Goal: Check status: Check status

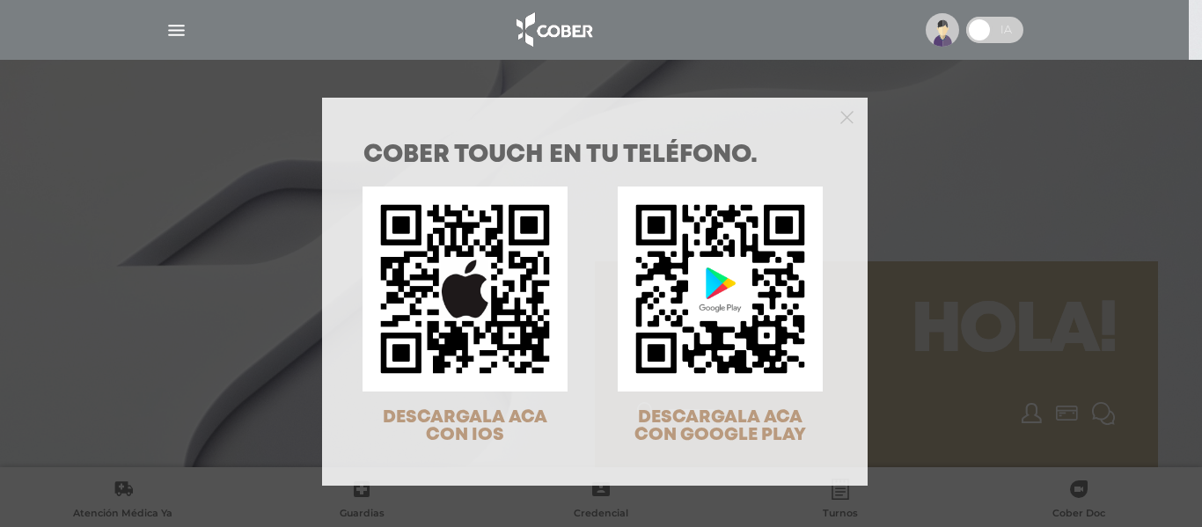
click at [176, 33] on div "COBER TOUCH en tu teléfono. DESCARGALA ACA CON IOS DESCARGALA ACA CON GOOGLE PL…" at bounding box center [601, 263] width 1202 height 527
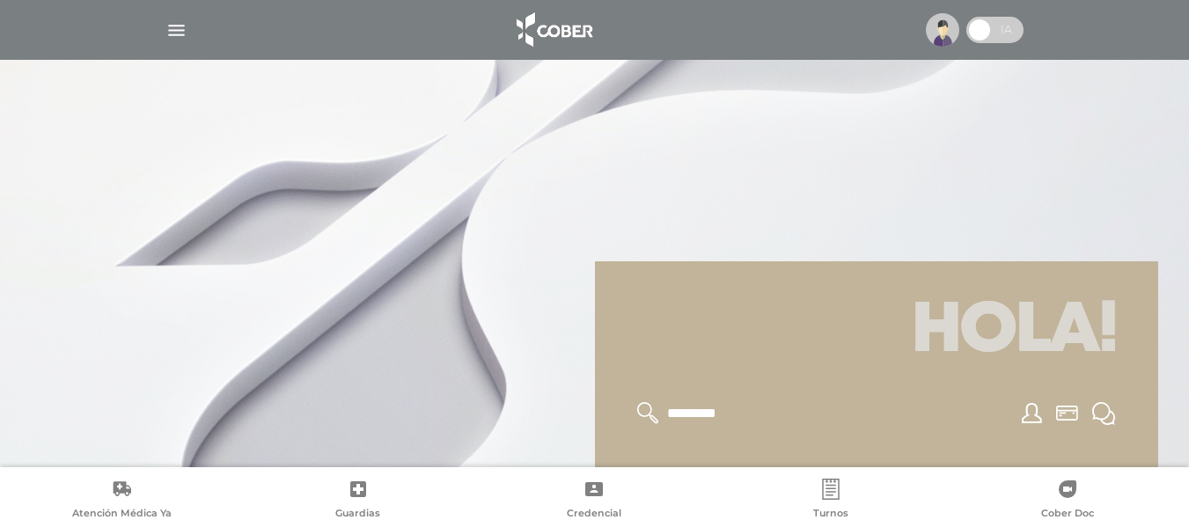
click at [172, 26] on img "button" at bounding box center [176, 30] width 22 height 22
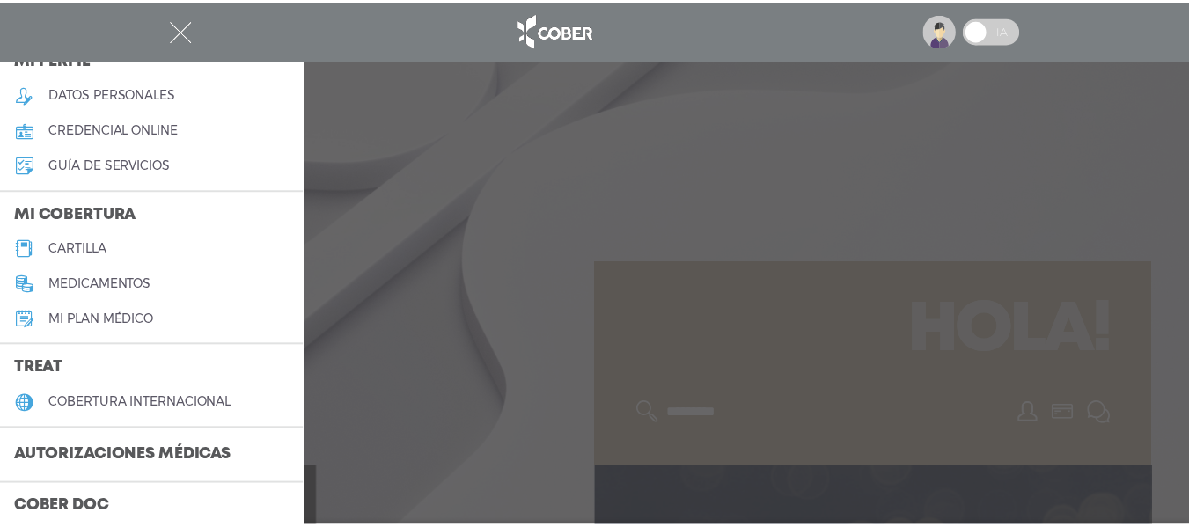
scroll to position [176, 0]
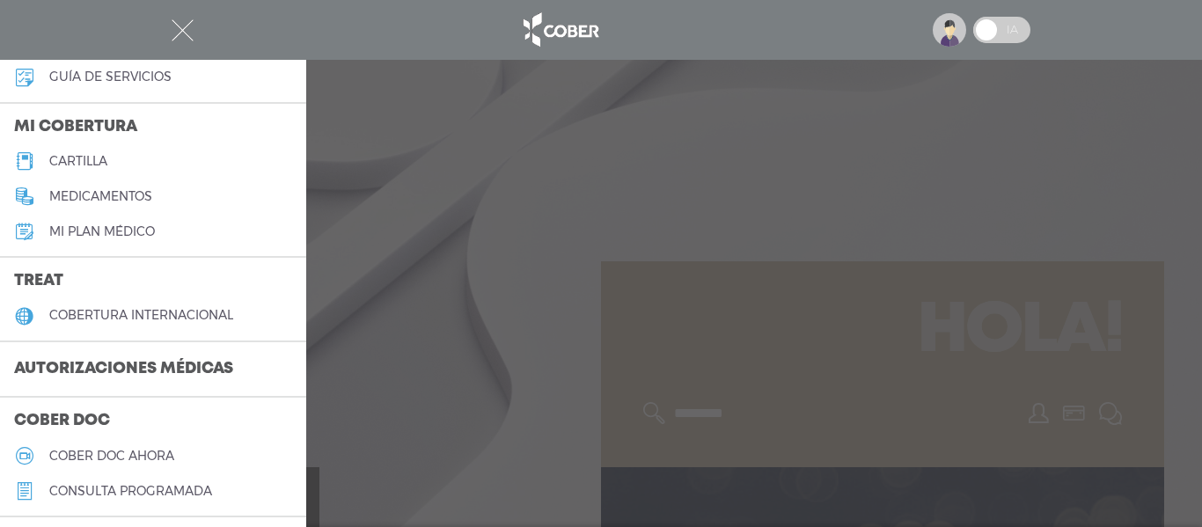
click at [161, 369] on h3 "Autorizaciones médicas" at bounding box center [123, 369] width 247 height 33
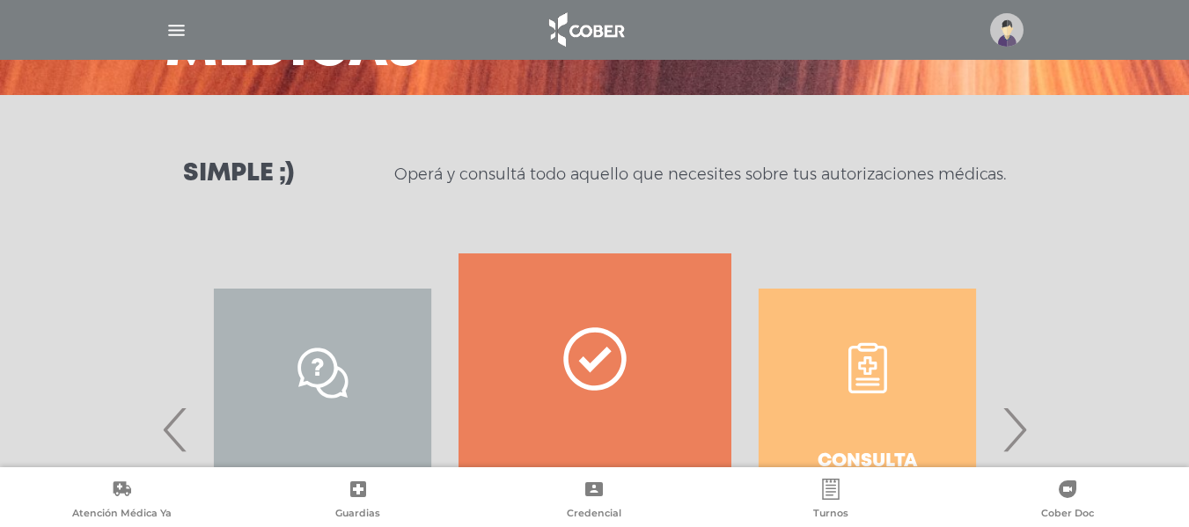
scroll to position [264, 0]
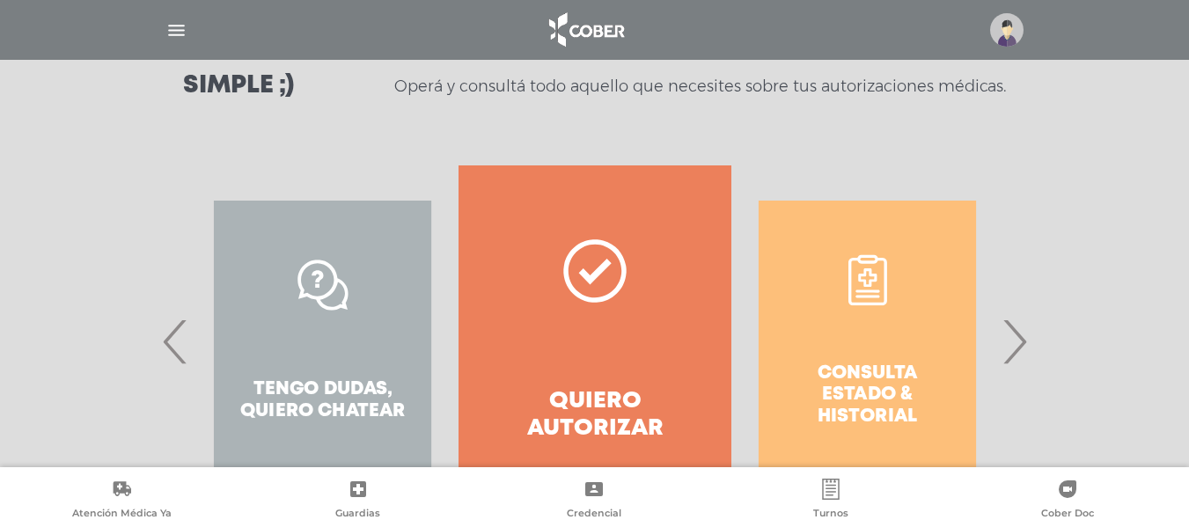
click at [1026, 341] on span "›" at bounding box center [1014, 341] width 34 height 95
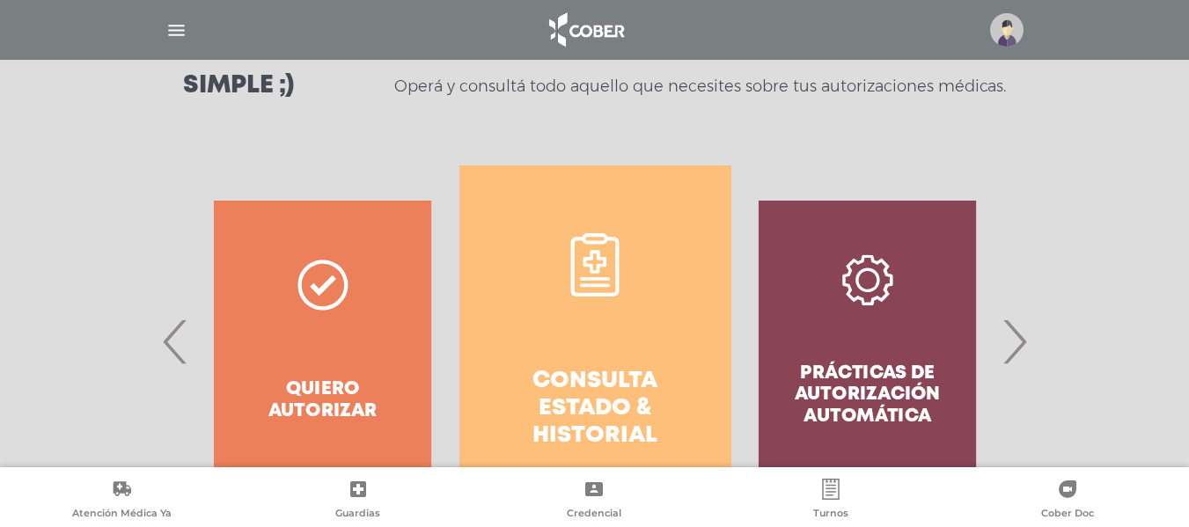
click at [623, 343] on link "Consulta estado & historial" at bounding box center [596, 341] width 272 height 352
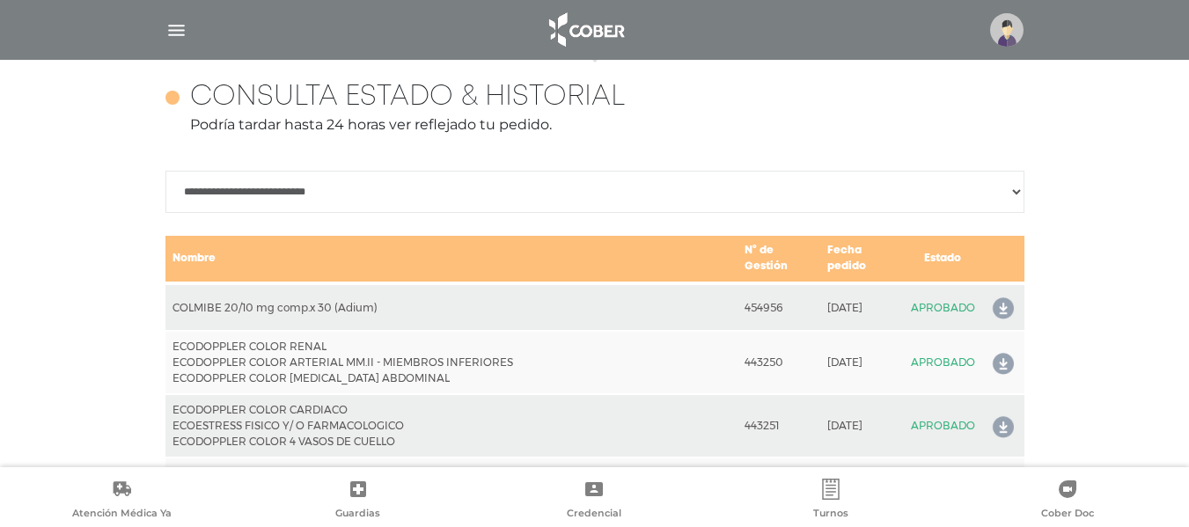
scroll to position [782, 0]
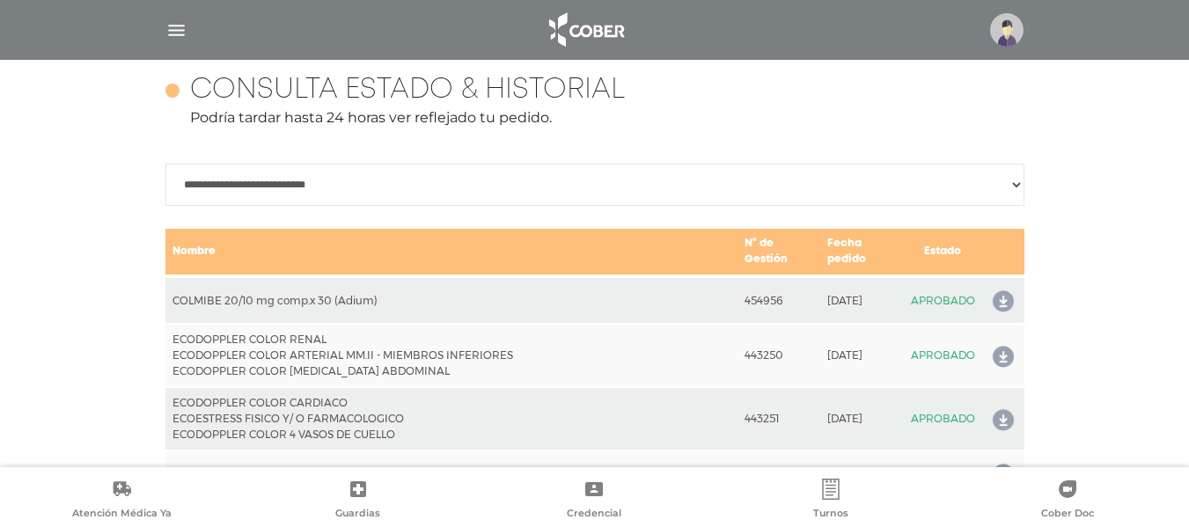
click at [234, 252] on td "Nombre" at bounding box center [451, 252] width 573 height 48
click at [1016, 179] on select "**********" at bounding box center [594, 185] width 859 height 42
select select "**********"
click at [165, 164] on select "**********" at bounding box center [594, 185] width 859 height 42
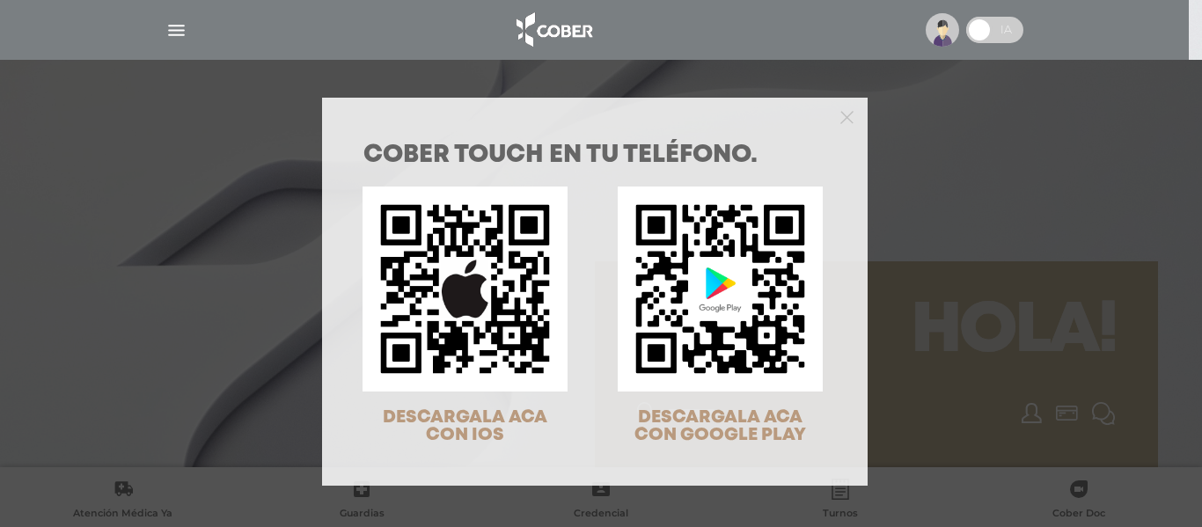
click at [171, 28] on div "COBER TOUCH en tu teléfono. DESCARGALA ACA CON IOS DESCARGALA ACA CON GOOGLE PL…" at bounding box center [601, 263] width 1202 height 527
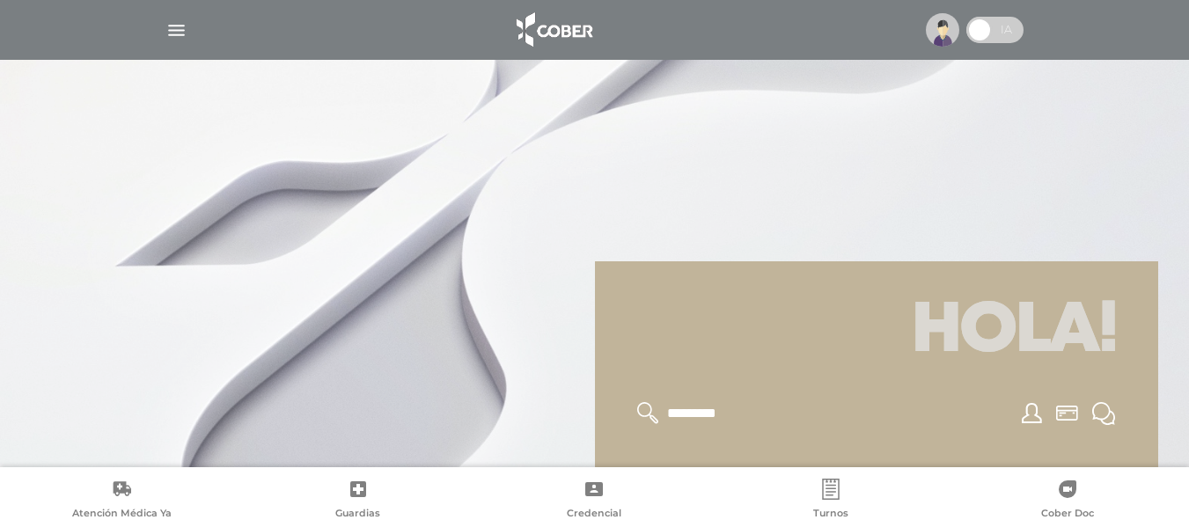
click at [182, 27] on img "button" at bounding box center [176, 30] width 22 height 22
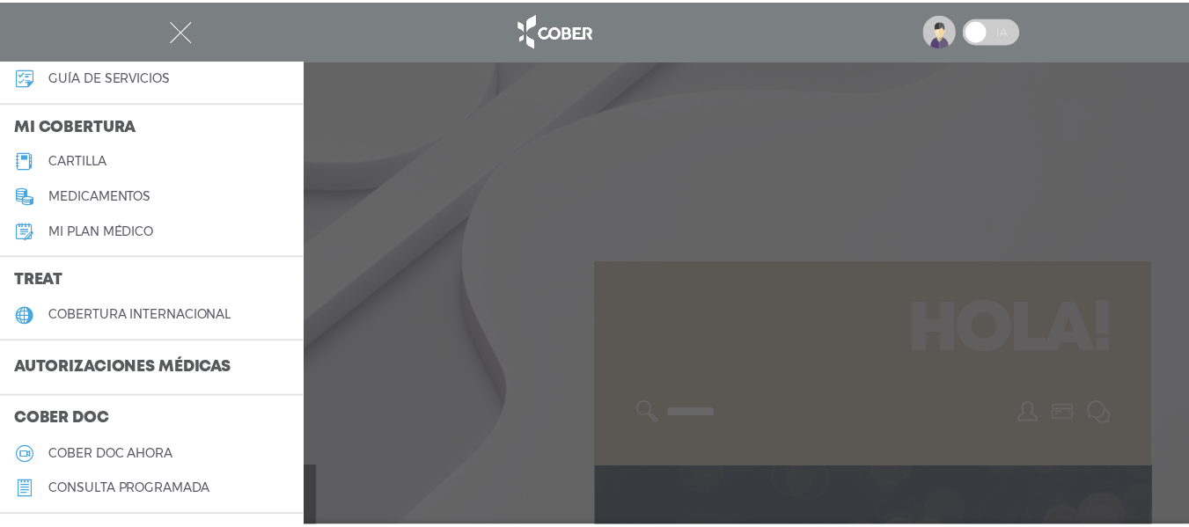
scroll to position [264, 0]
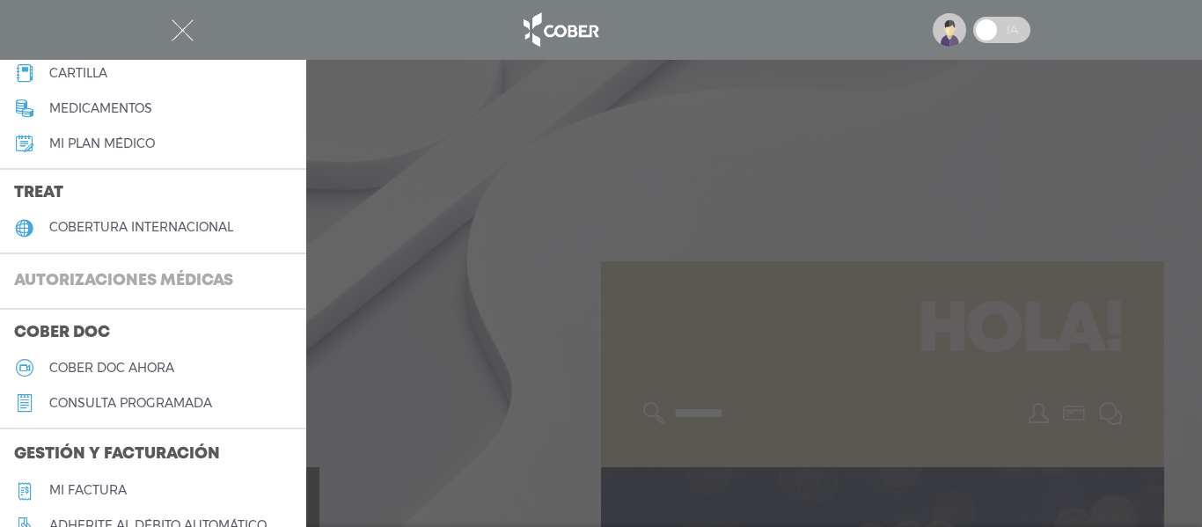
click at [173, 281] on h3 "Autorizaciones médicas" at bounding box center [123, 281] width 247 height 33
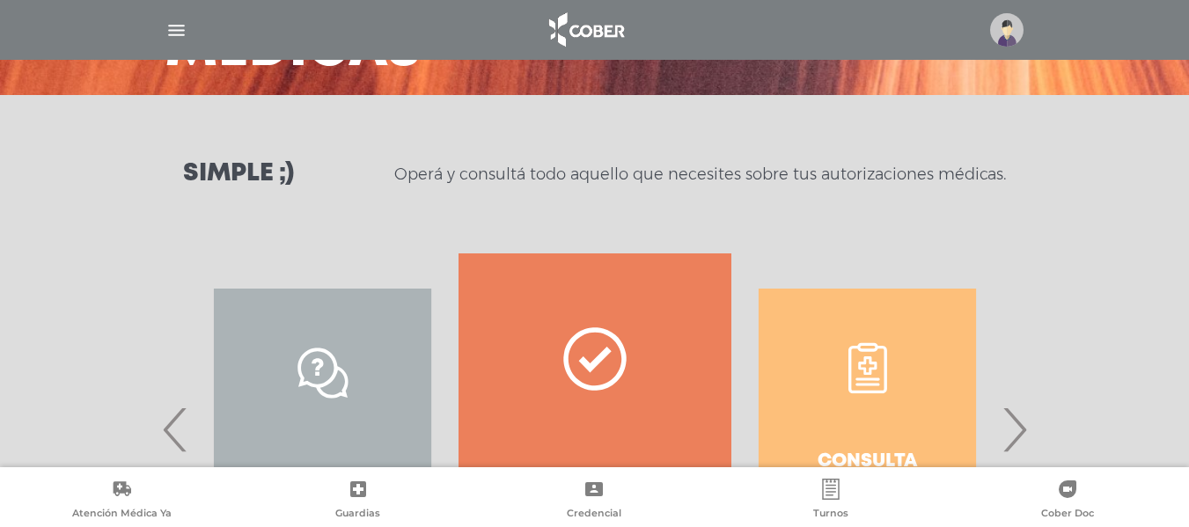
scroll to position [264, 0]
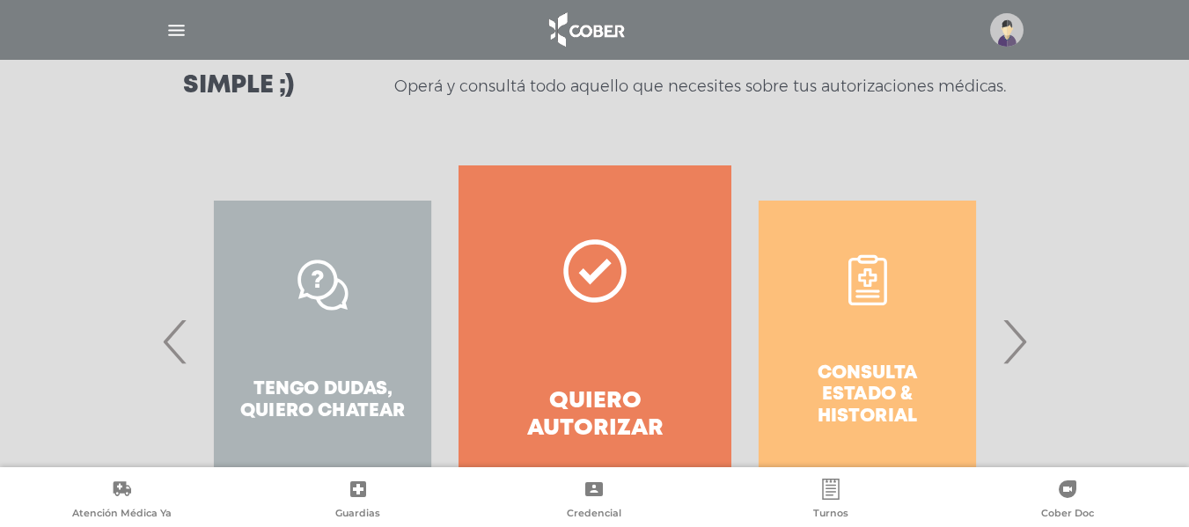
click at [623, 329] on link "Quiero autorizar" at bounding box center [595, 341] width 272 height 352
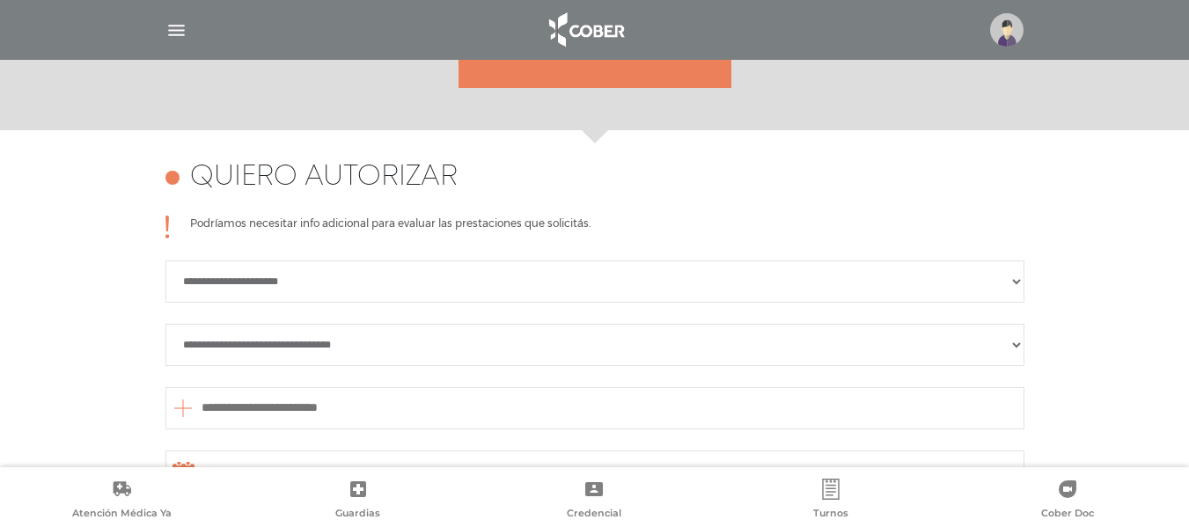
scroll to position [782, 0]
